Goal: Information Seeking & Learning: Learn about a topic

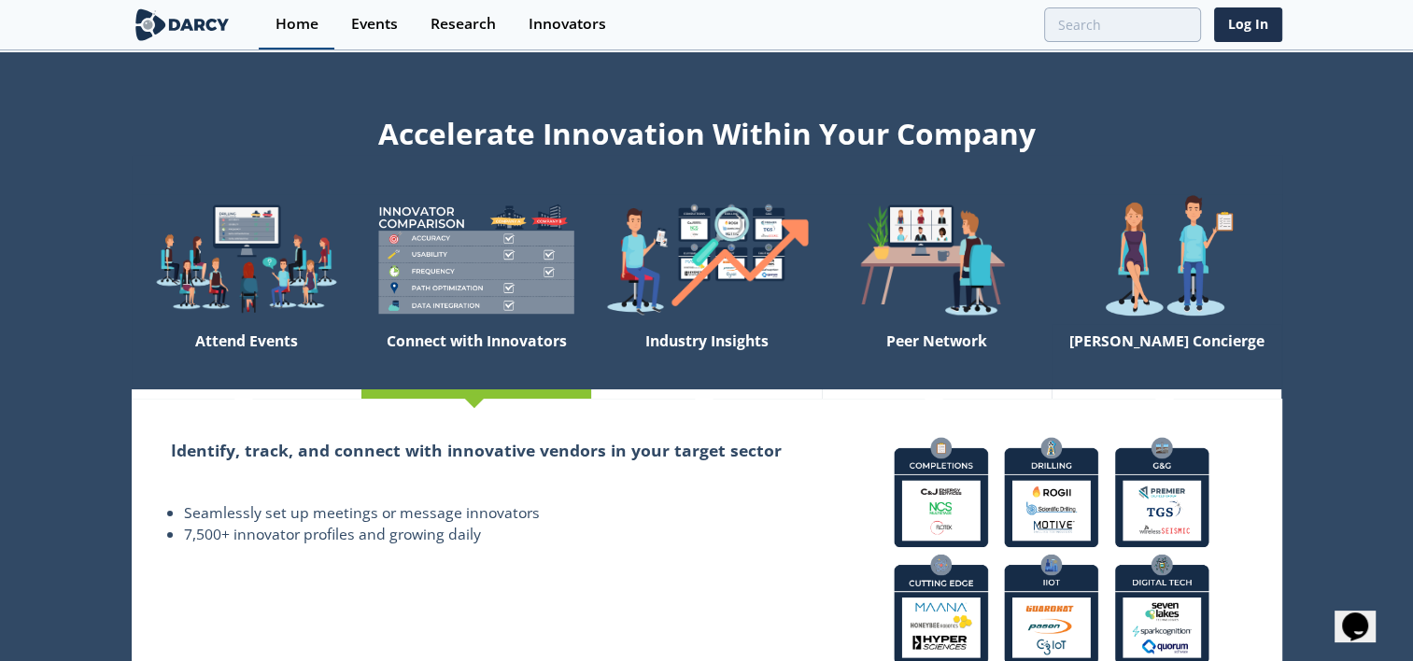
click at [295, 28] on div "Home" at bounding box center [296, 24] width 43 height 15
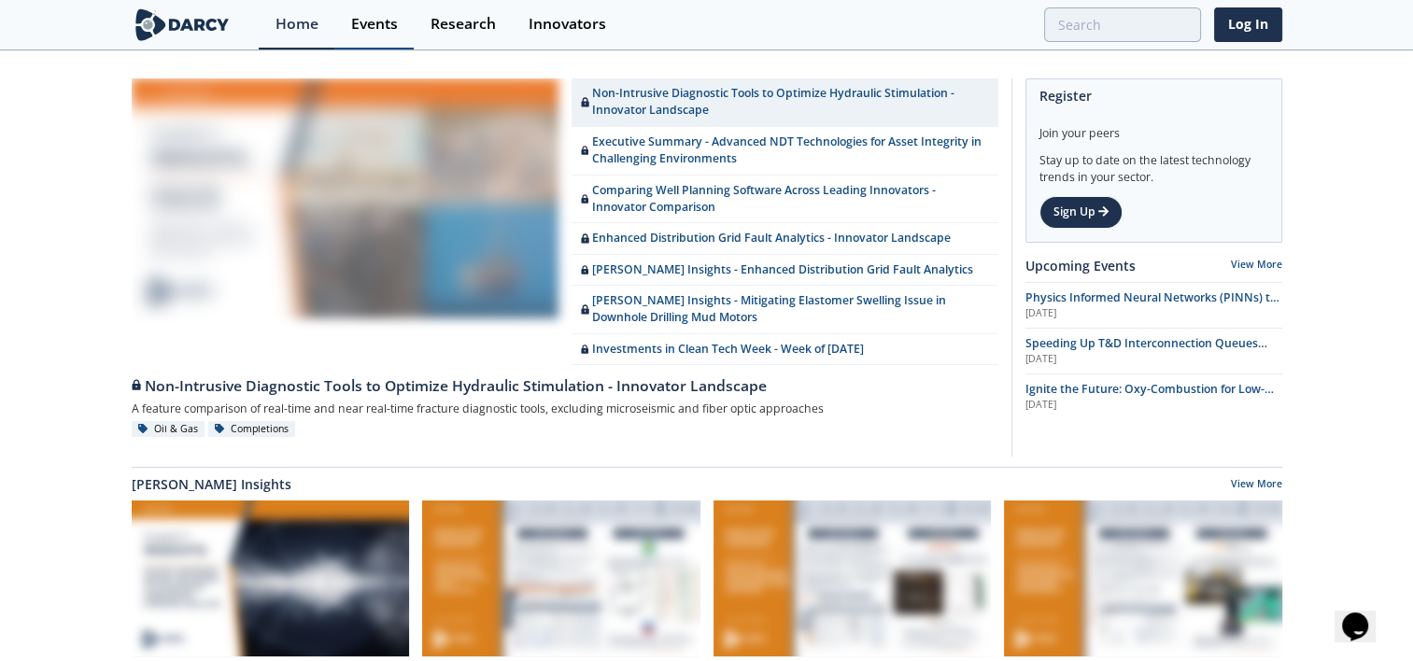
click at [373, 21] on div "Events" at bounding box center [374, 24] width 47 height 15
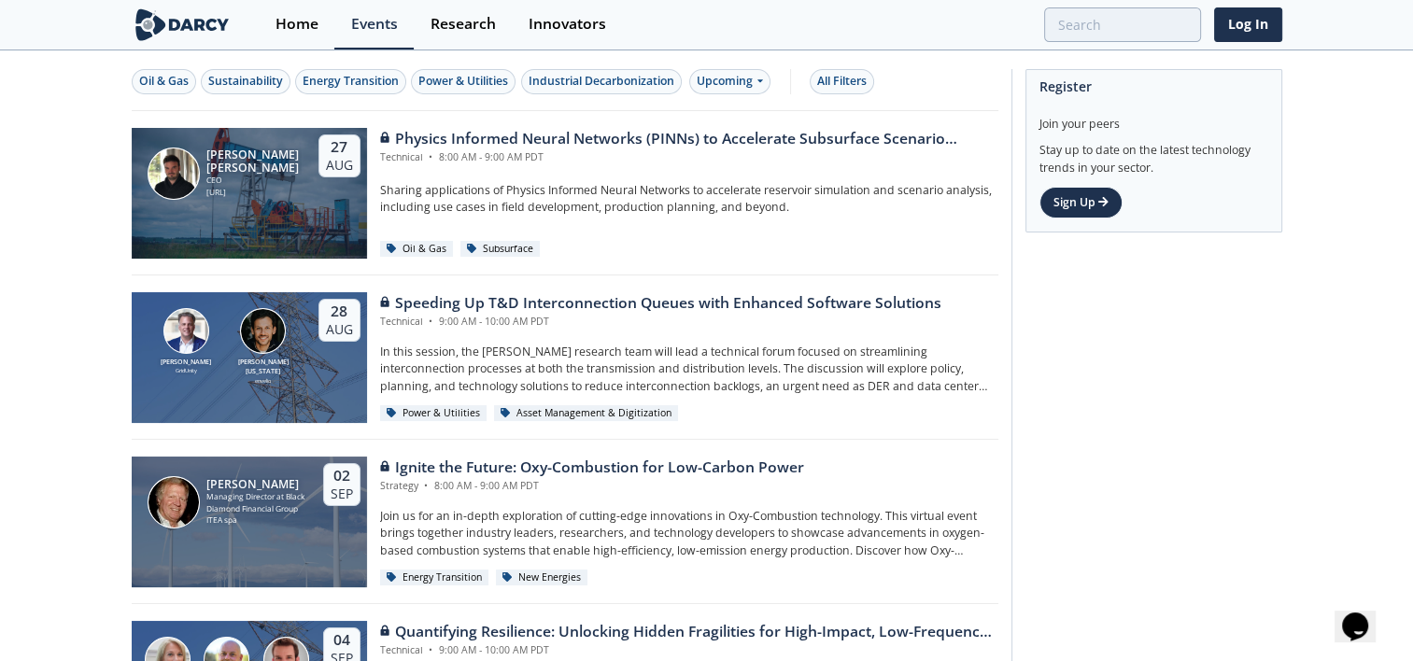
click at [448, 28] on div "Research" at bounding box center [463, 24] width 65 height 15
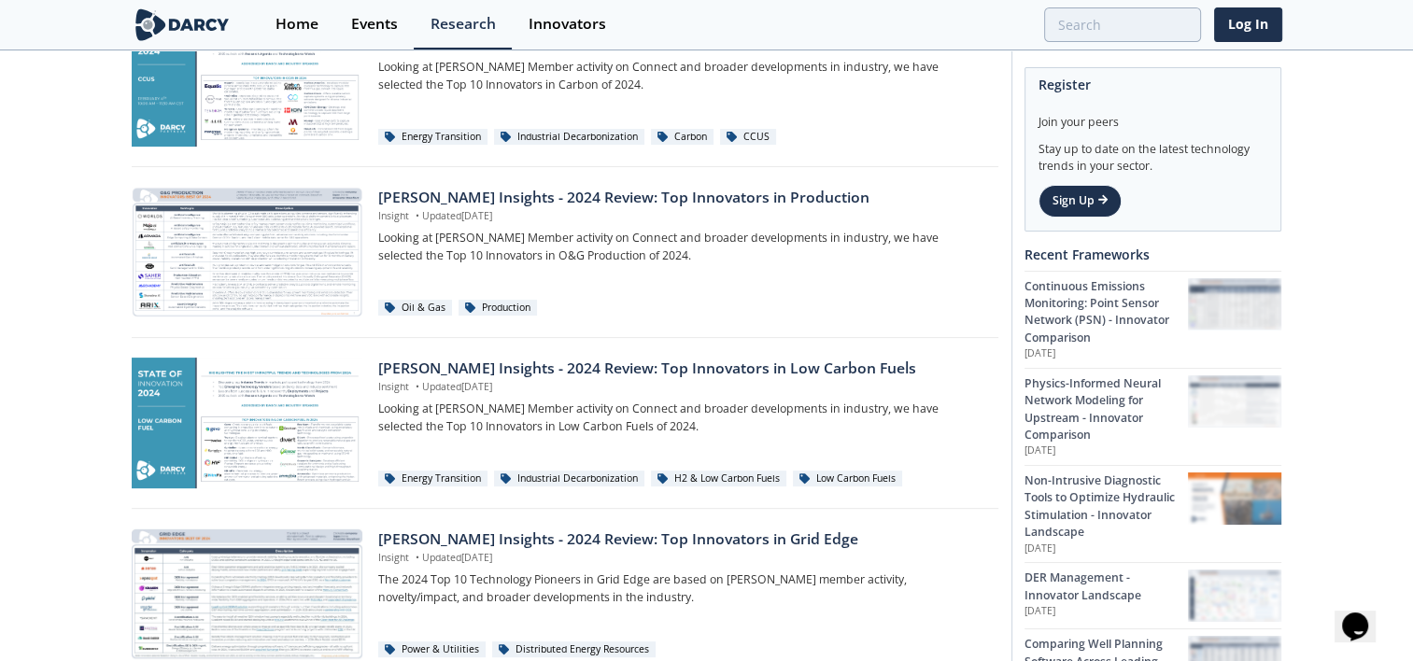
scroll to position [374, 0]
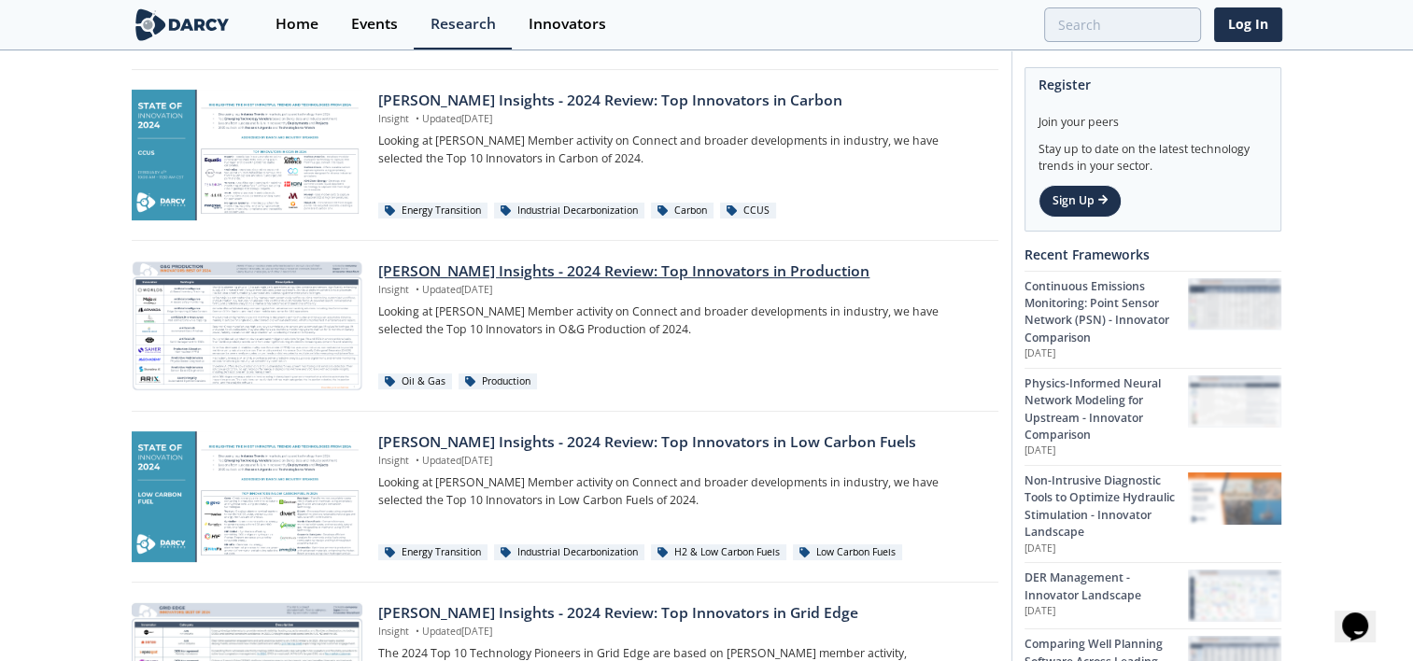
click at [533, 270] on div "[PERSON_NAME] Insights - 2024 Review: Top Innovators in Production" at bounding box center [681, 272] width 606 height 22
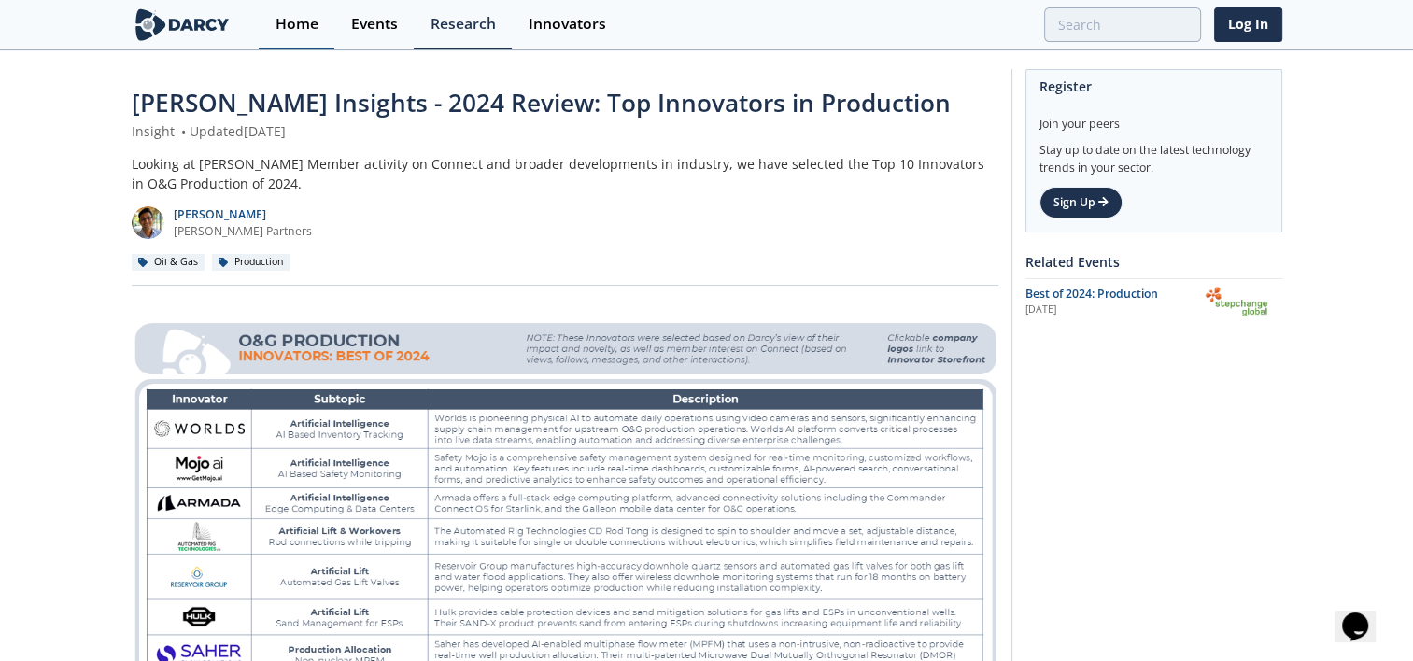
click at [293, 24] on div "Home" at bounding box center [296, 24] width 43 height 15
